Goal: Feedback & Contribution: Leave review/rating

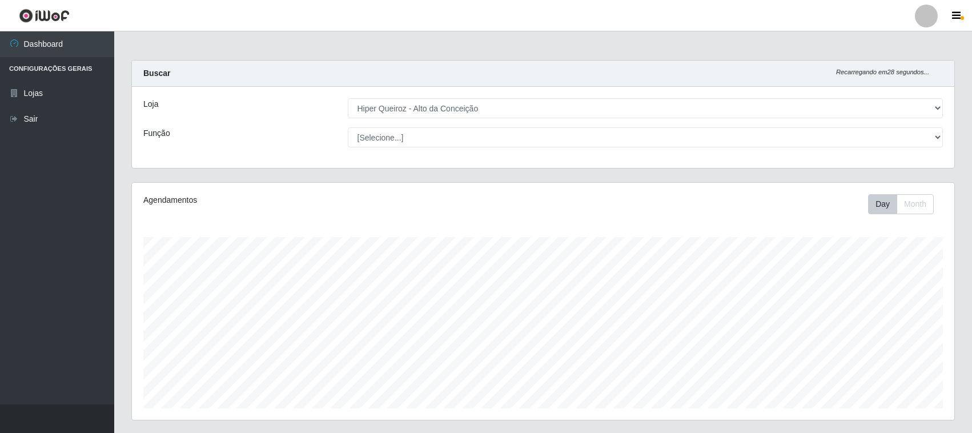
select select "515"
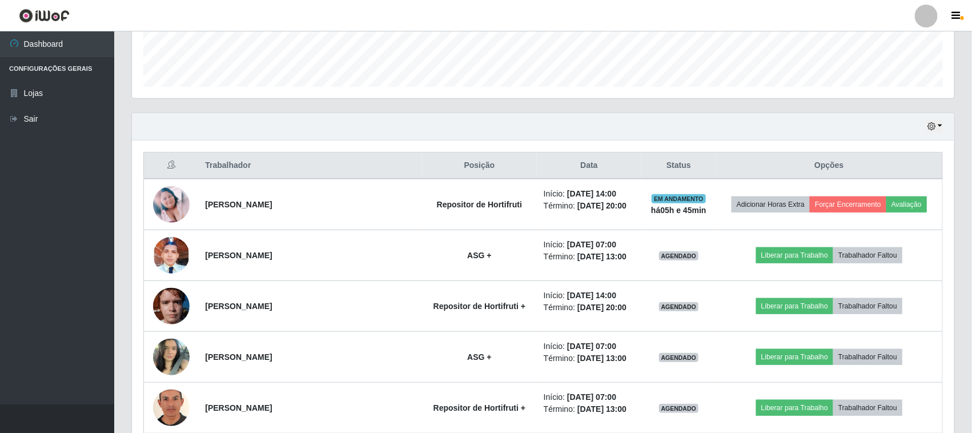
scroll to position [357, 0]
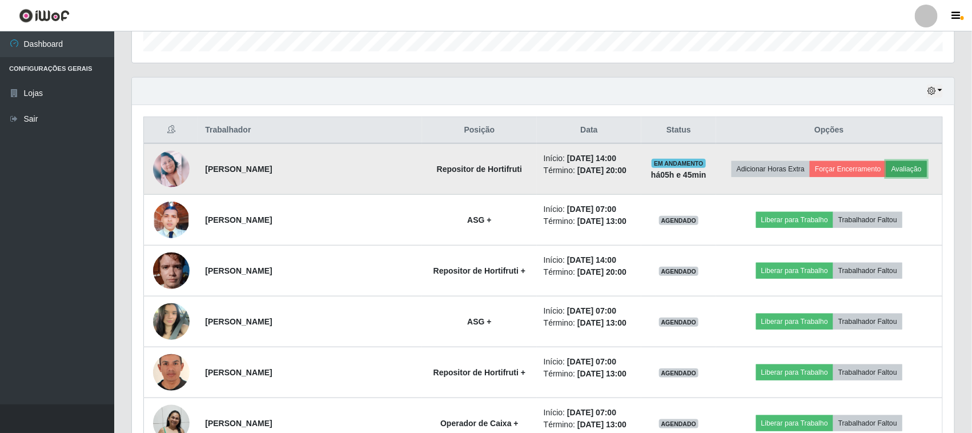
click at [919, 167] on button "Avaliação" at bounding box center [906, 169] width 41 height 16
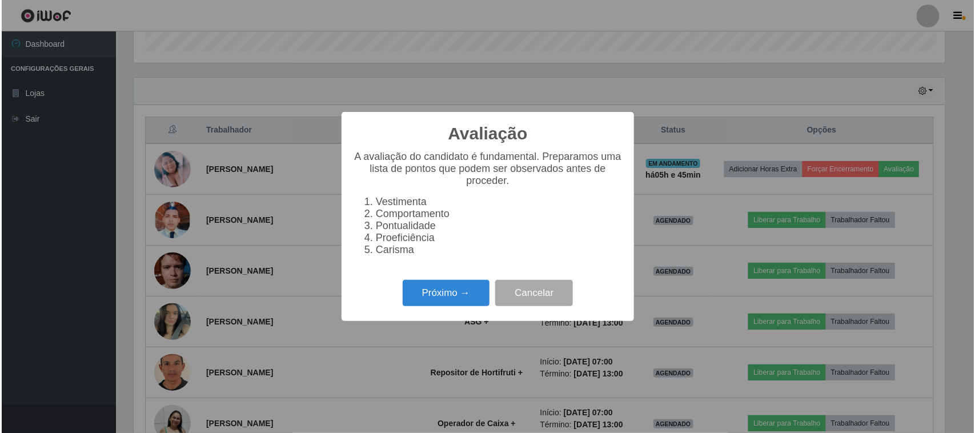
scroll to position [238, 814]
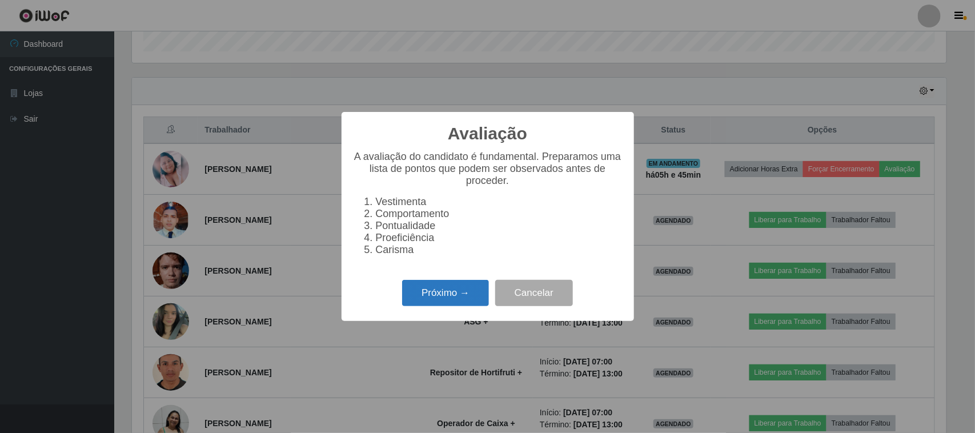
click at [447, 300] on button "Próximo →" at bounding box center [445, 293] width 87 height 27
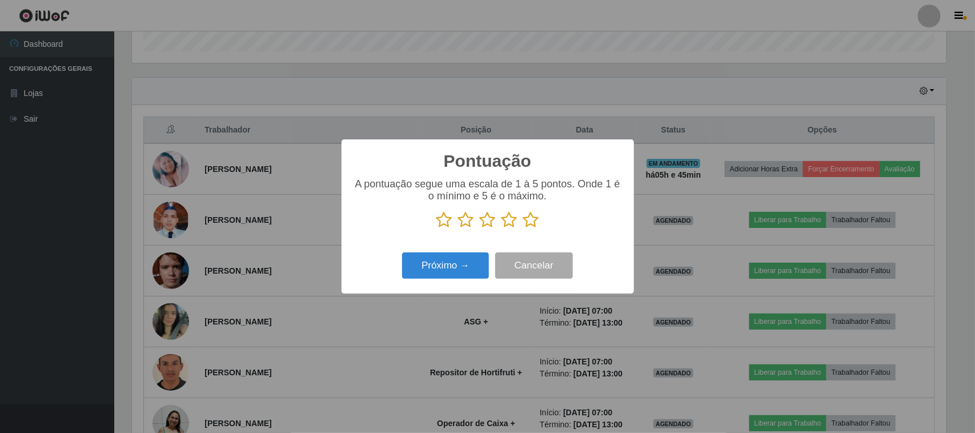
click at [449, 224] on icon at bounding box center [444, 219] width 16 height 17
click at [436, 228] on input "radio" at bounding box center [436, 228] width 0 height 0
click at [459, 267] on button "Próximo →" at bounding box center [445, 265] width 87 height 27
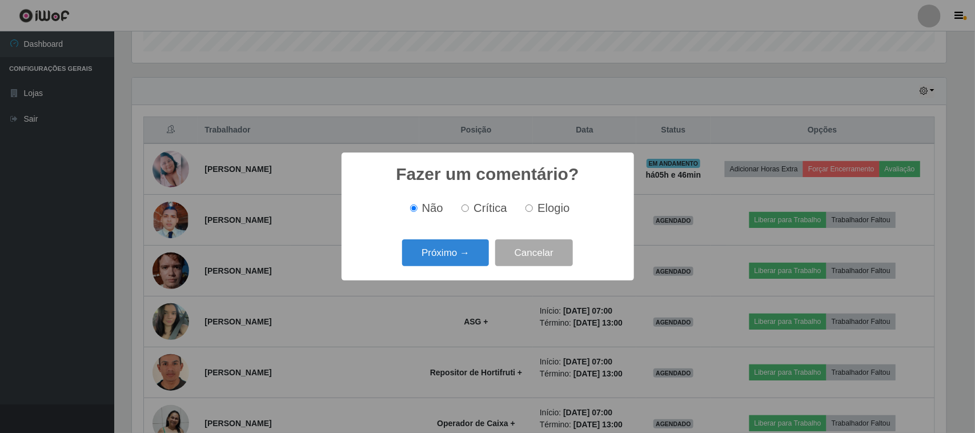
click at [473, 210] on label "Crítica" at bounding box center [482, 208] width 50 height 13
click at [469, 210] on input "Crítica" at bounding box center [464, 207] width 7 height 7
radio input "true"
click at [471, 244] on button "Próximo →" at bounding box center [445, 252] width 87 height 27
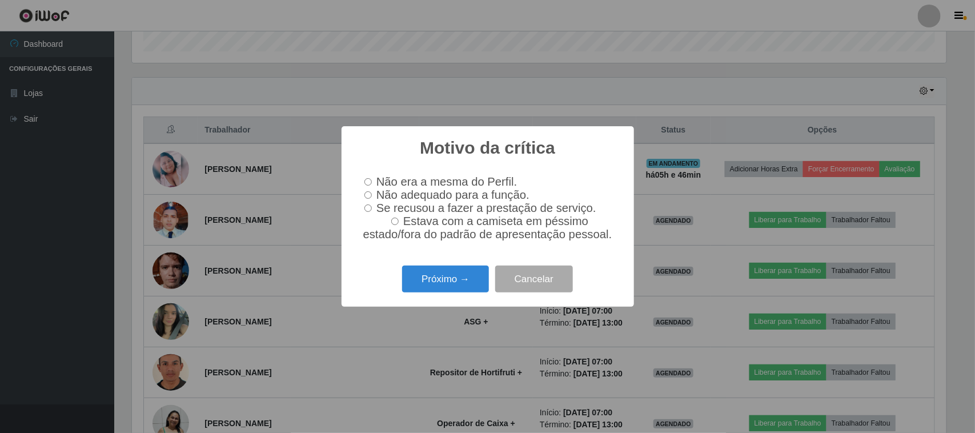
click at [369, 195] on input "Não adequado para a função." at bounding box center [367, 194] width 7 height 7
radio input "true"
click at [413, 280] on button "Próximo →" at bounding box center [445, 279] width 87 height 27
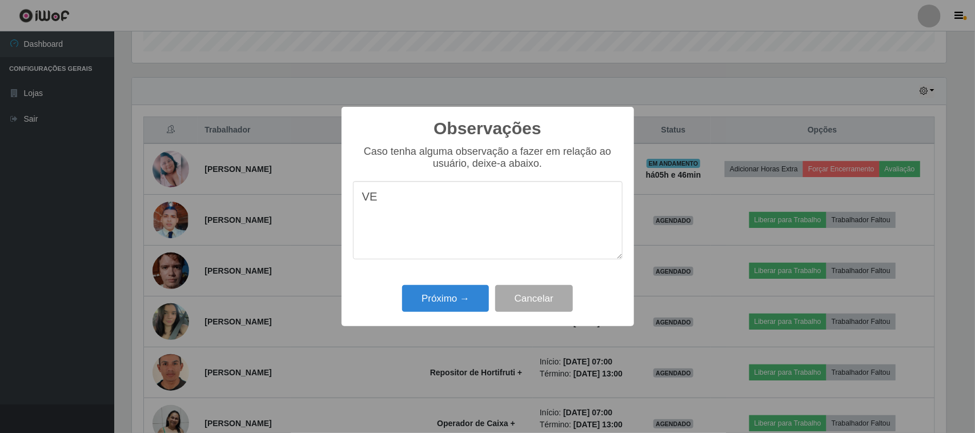
type textarea "V"
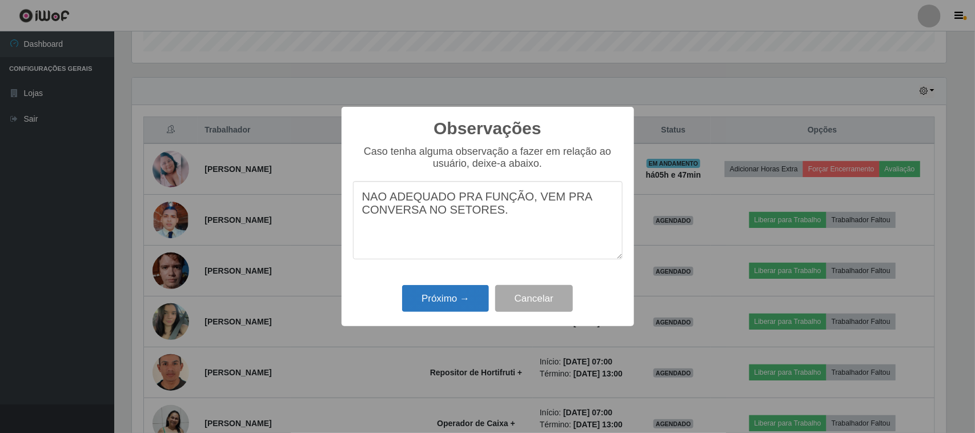
type textarea "NAO ADEQUADO PRA FUNÇÃO, VEM PRA CONVERSA NO SETORES."
click at [441, 311] on button "Próximo →" at bounding box center [445, 298] width 87 height 27
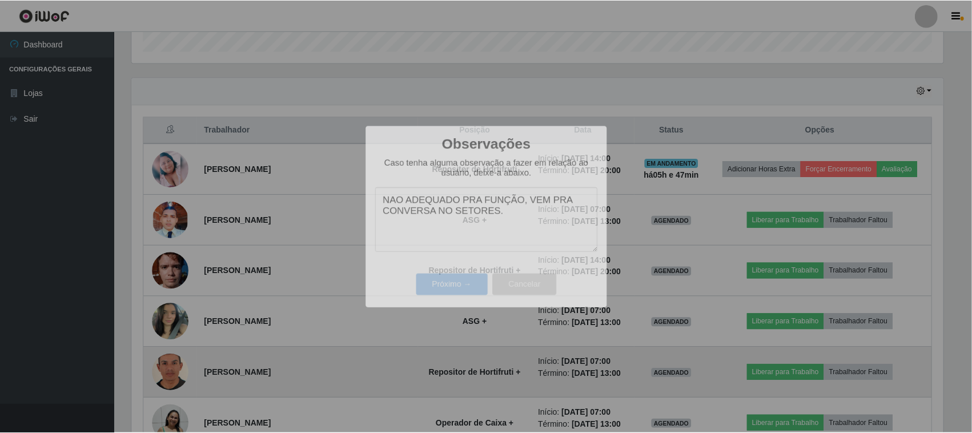
scroll to position [238, 822]
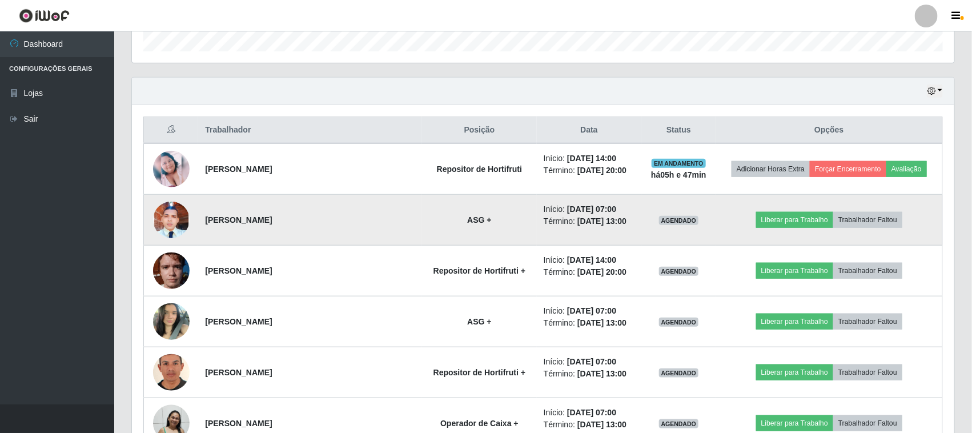
click at [152, 227] on td at bounding box center [171, 220] width 55 height 51
click at [160, 222] on img at bounding box center [171, 219] width 37 height 81
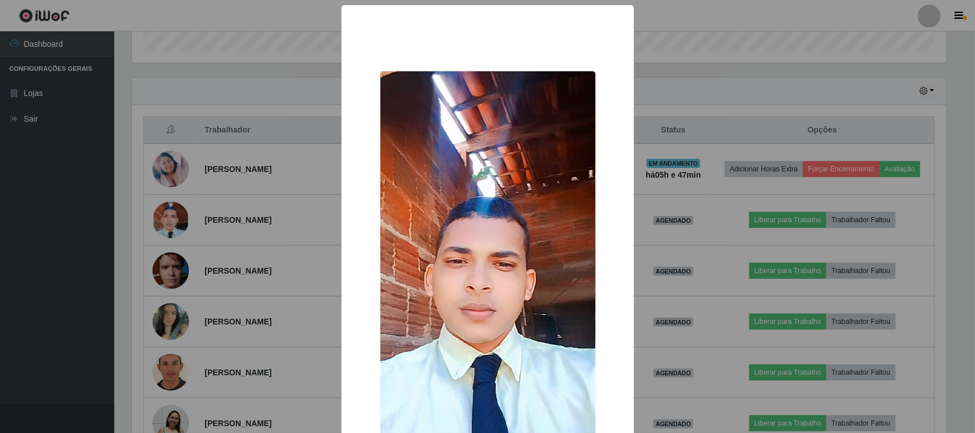
click at [310, 238] on div "× OK Cancel" at bounding box center [487, 216] width 975 height 433
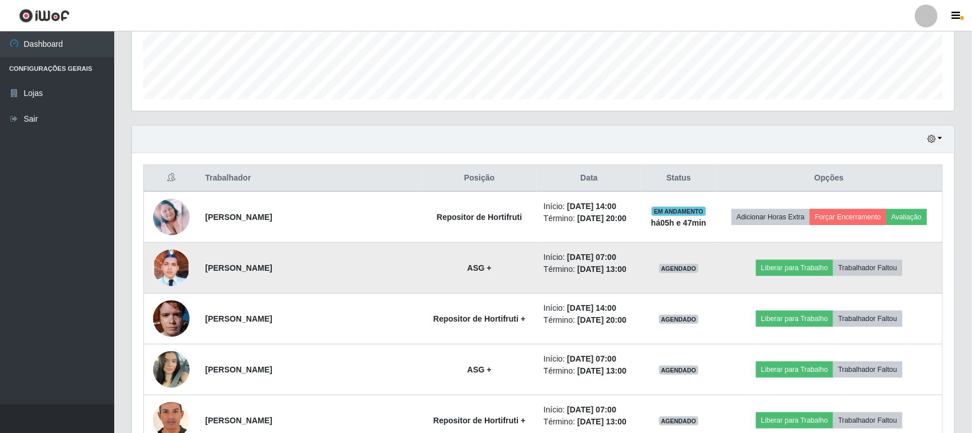
scroll to position [285, 0]
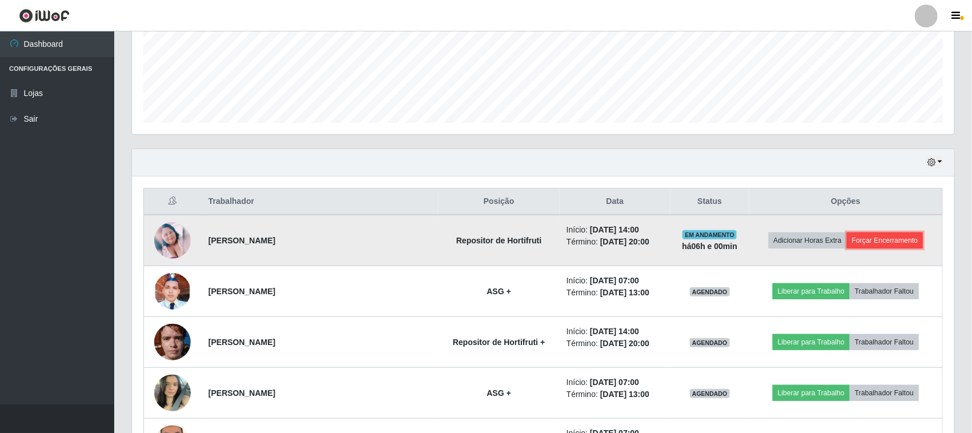
click at [898, 240] on button "Forçar Encerramento" at bounding box center [885, 240] width 77 height 16
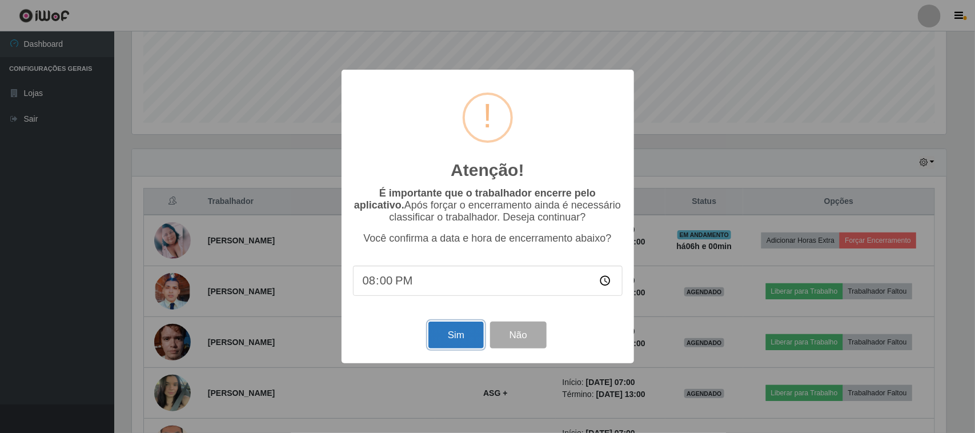
click at [449, 337] on button "Sim" at bounding box center [455, 334] width 55 height 27
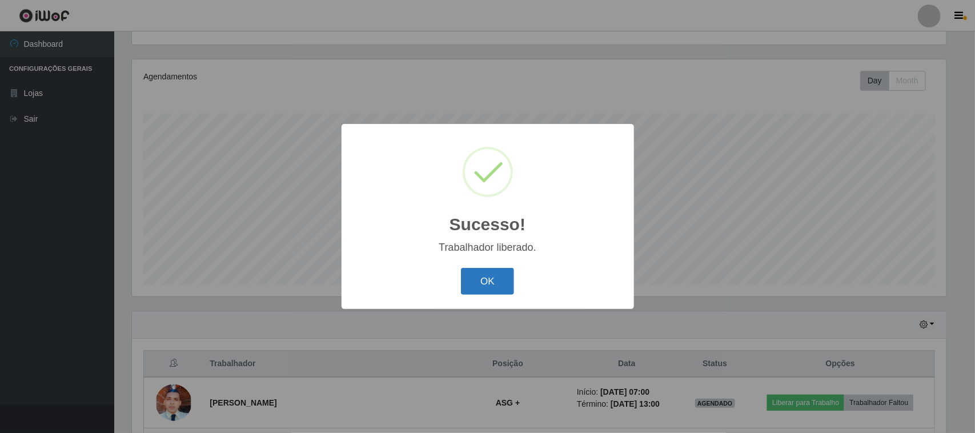
click at [489, 280] on button "OK" at bounding box center [487, 281] width 53 height 27
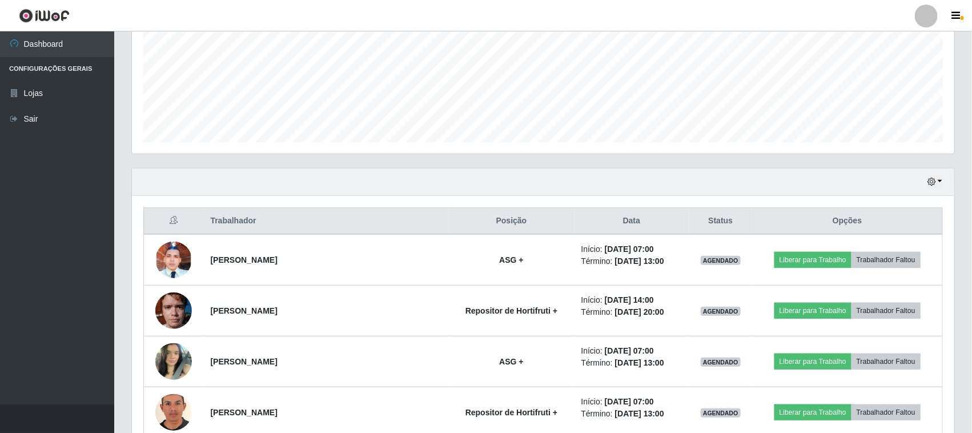
scroll to position [480, 0]
